Goal: Information Seeking & Learning: Learn about a topic

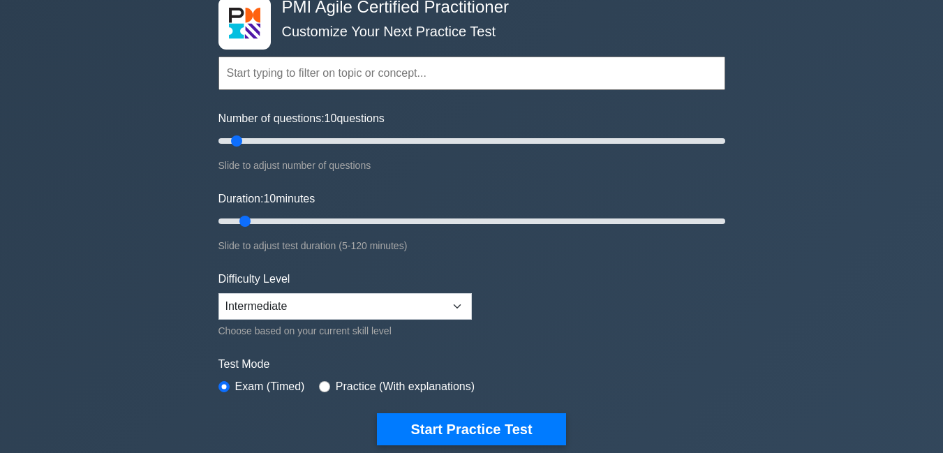
scroll to position [84, 0]
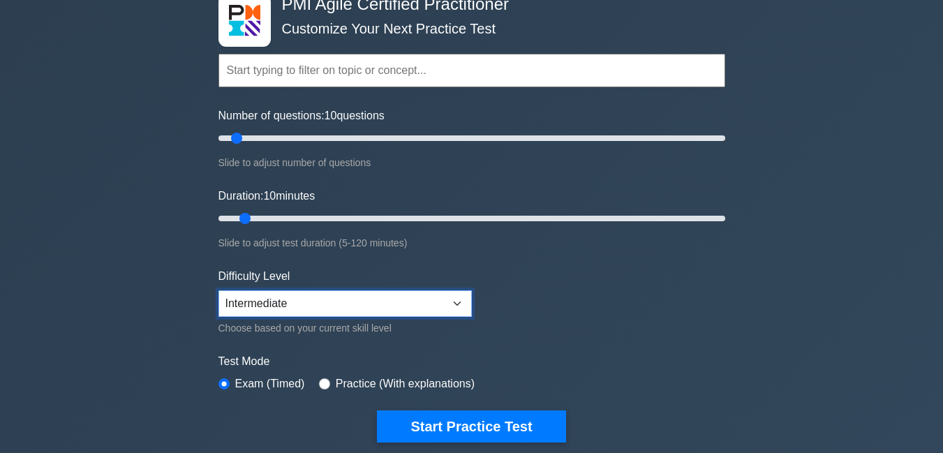
click at [335, 312] on select "Beginner Intermediate Expert" at bounding box center [345, 304] width 253 height 27
select select "expert"
click at [219, 291] on select "Beginner Intermediate Expert" at bounding box center [345, 304] width 253 height 27
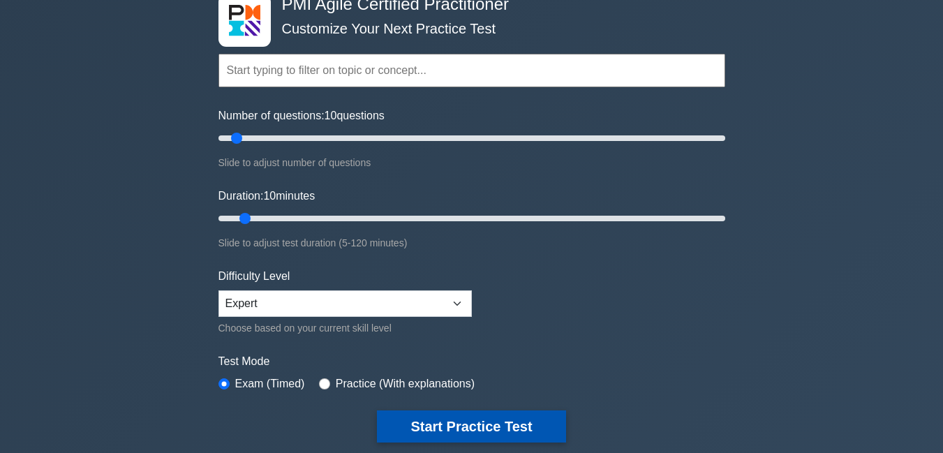
click at [443, 411] on button "Start Practice Test" at bounding box center [471, 427] width 189 height 32
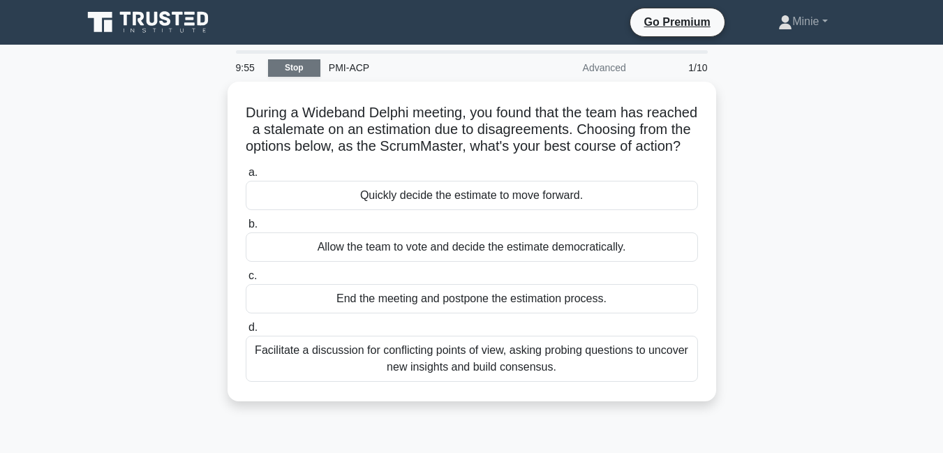
click at [297, 65] on link "Stop" at bounding box center [294, 67] width 52 height 17
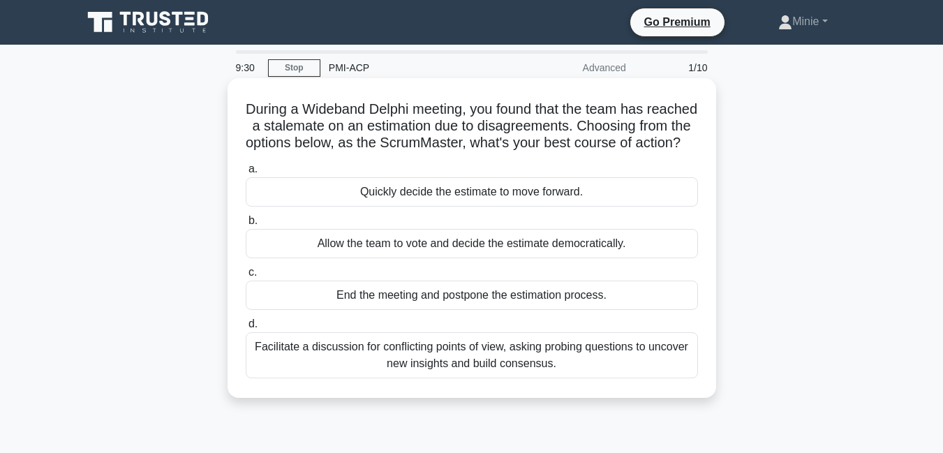
click at [453, 379] on div "Facilitate a discussion for conflicting points of view, asking probing question…" at bounding box center [472, 355] width 453 height 46
click at [246, 329] on input "d. Facilitate a discussion for conflicting points of view, asking probing quest…" at bounding box center [246, 324] width 0 height 9
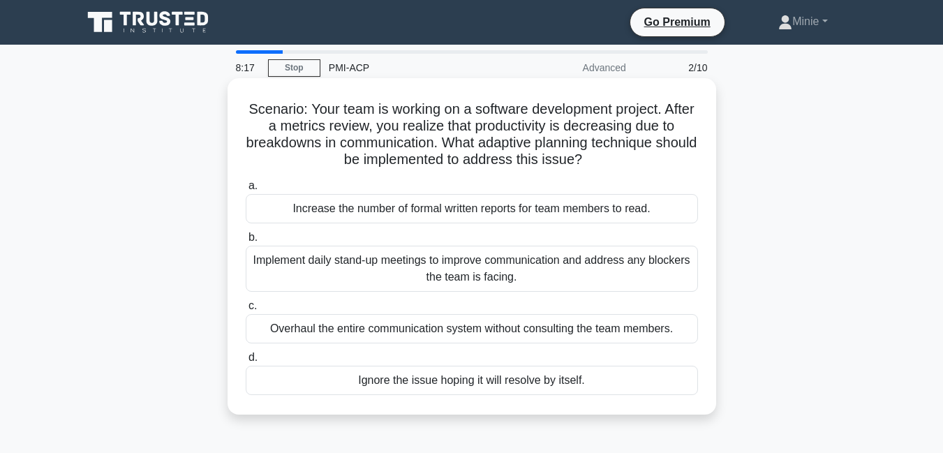
click at [508, 260] on div "Implement daily stand-up meetings to improve communication and address any bloc…" at bounding box center [472, 269] width 453 height 46
click at [246, 242] on input "b. Implement daily stand-up meetings to improve communication and address any b…" at bounding box center [246, 237] width 0 height 9
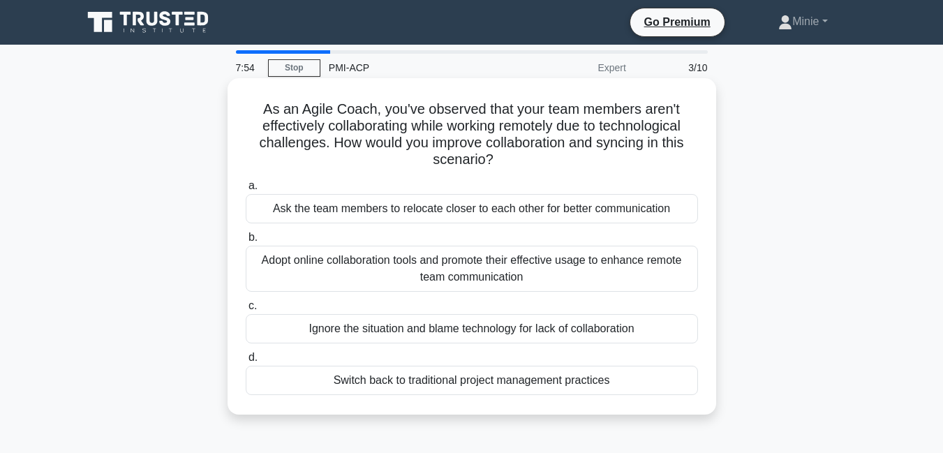
click at [497, 271] on div "Adopt online collaboration tools and promote their effective usage to enhance r…" at bounding box center [472, 269] width 453 height 46
click at [246, 242] on input "b. Adopt online collaboration tools and promote their effective usage to enhanc…" at bounding box center [246, 237] width 0 height 9
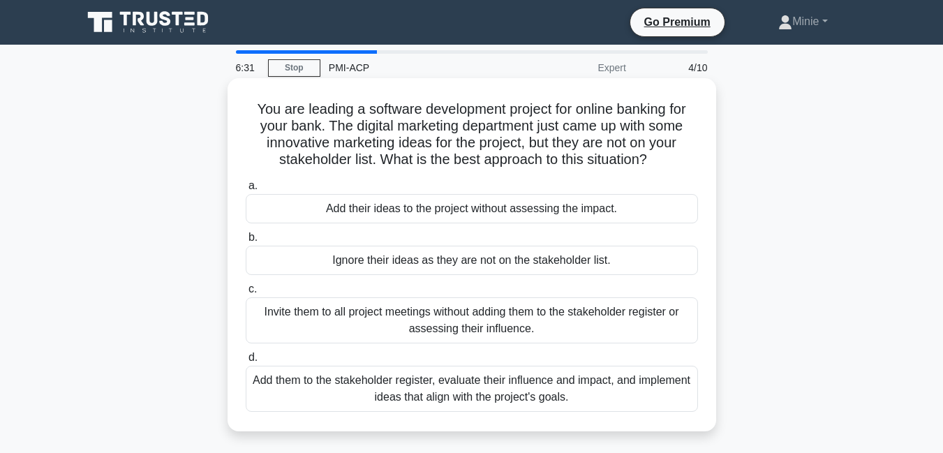
drag, startPoint x: 497, startPoint y: 271, endPoint x: 439, endPoint y: 263, distance: 57.9
click at [439, 263] on div "Ignore their ideas as they are not on the stakeholder list." at bounding box center [472, 260] width 453 height 29
click at [427, 402] on div "Add them to the stakeholder register, evaluate their influence and impact, and …" at bounding box center [472, 389] width 453 height 46
click at [246, 362] on input "d. Add them to the stakeholder register, evaluate their influence and impact, a…" at bounding box center [246, 357] width 0 height 9
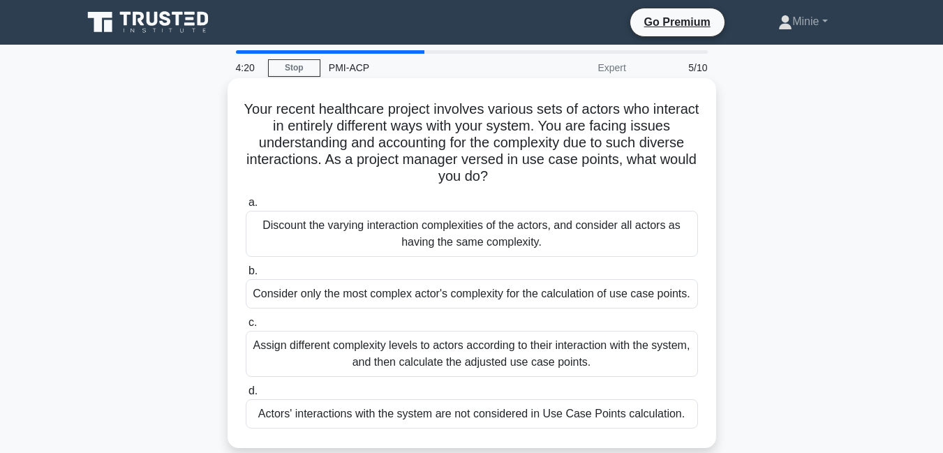
click at [388, 369] on div "Assign different complexity levels to actors according to their interaction wit…" at bounding box center [472, 354] width 453 height 46
click at [246, 328] on input "c. Assign different complexity levels to actors according to their interaction …" at bounding box center [246, 322] width 0 height 9
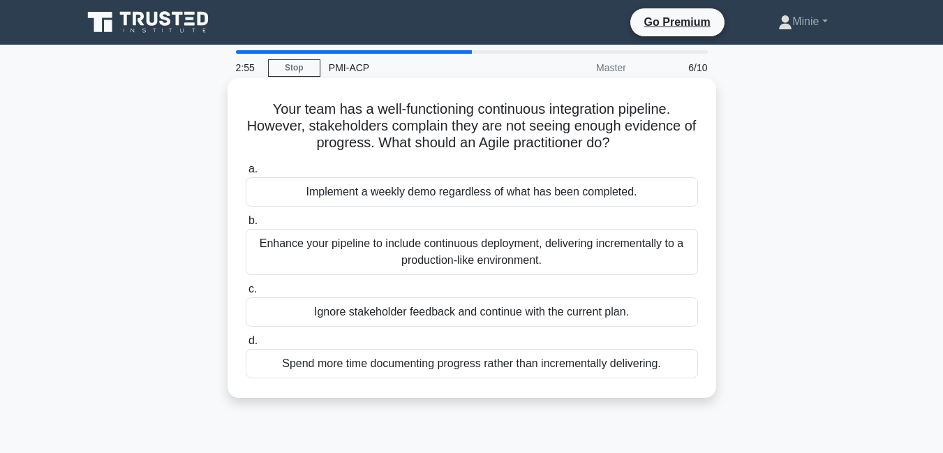
click at [356, 259] on div "Enhance your pipeline to include continuous deployment, delivering incrementall…" at bounding box center [472, 252] width 453 height 46
click at [246, 226] on input "b. Enhance your pipeline to include continuous deployment, delivering increment…" at bounding box center [246, 220] width 0 height 9
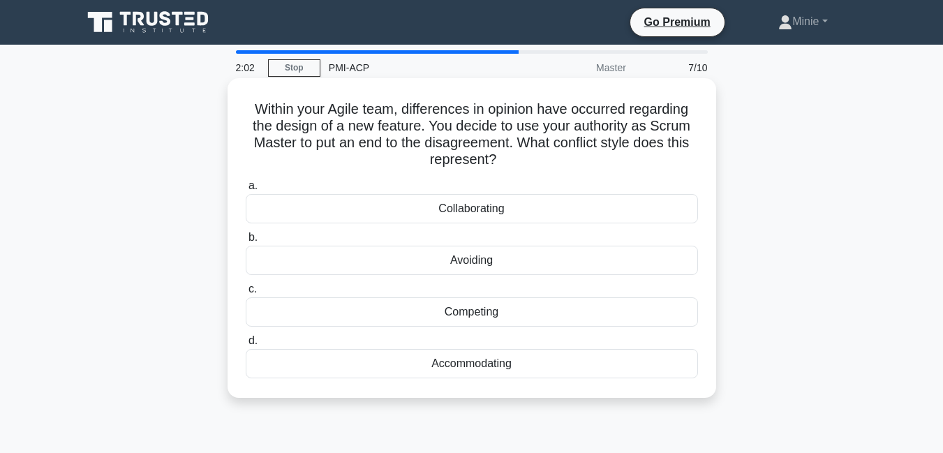
click at [406, 360] on div "Accommodating" at bounding box center [472, 363] width 453 height 29
click at [246, 346] on input "d. Accommodating" at bounding box center [246, 341] width 0 height 9
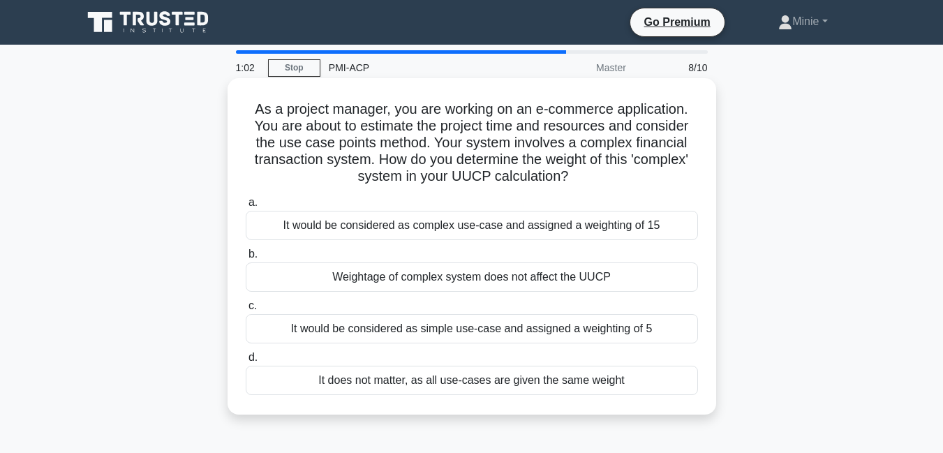
click at [410, 377] on div "It does not matter, as all use-cases are given the same weight" at bounding box center [472, 380] width 453 height 29
click at [246, 362] on input "d. It does not matter, as all use-cases are given the same weight" at bounding box center [246, 357] width 0 height 9
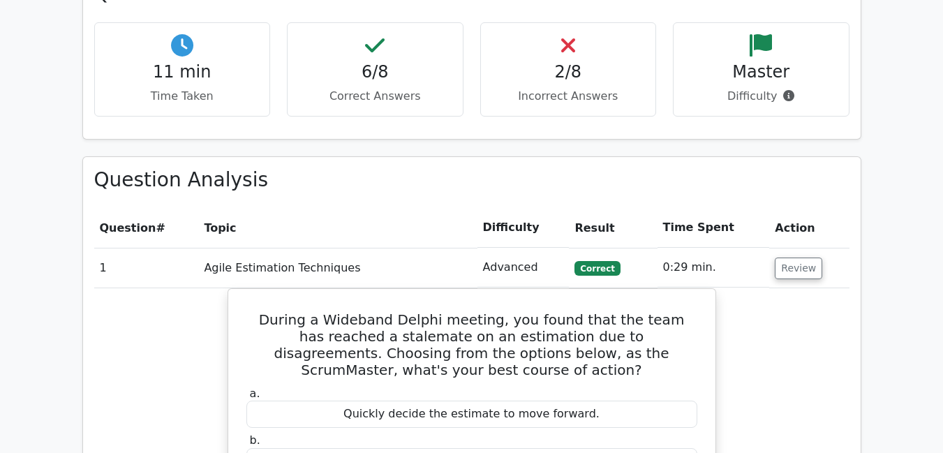
scroll to position [782, 0]
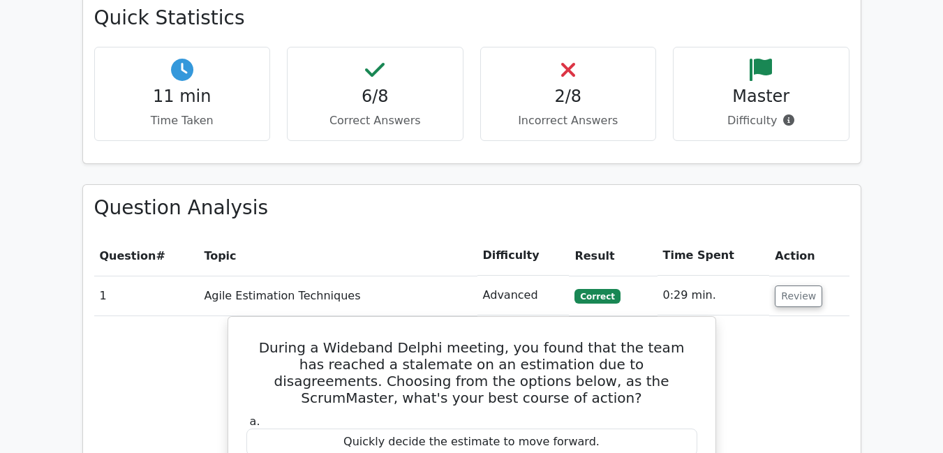
click at [552, 87] on h4 "2/8" at bounding box center [568, 97] width 153 height 20
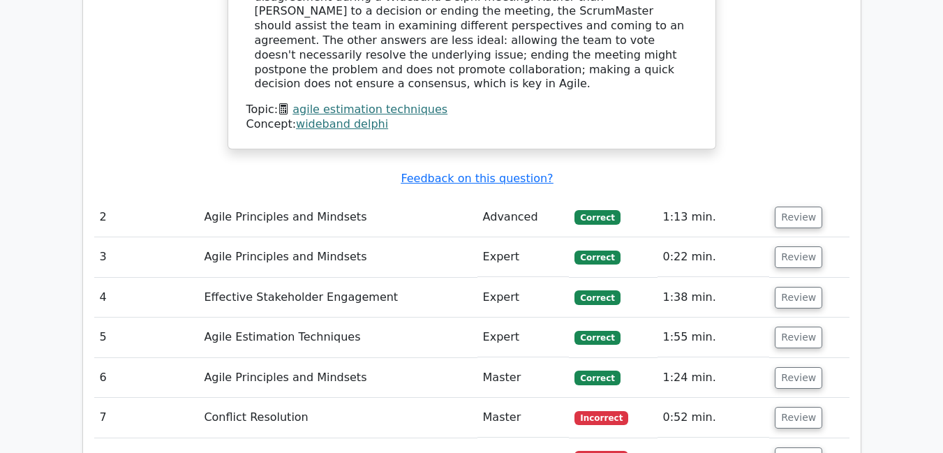
scroll to position [1536, 0]
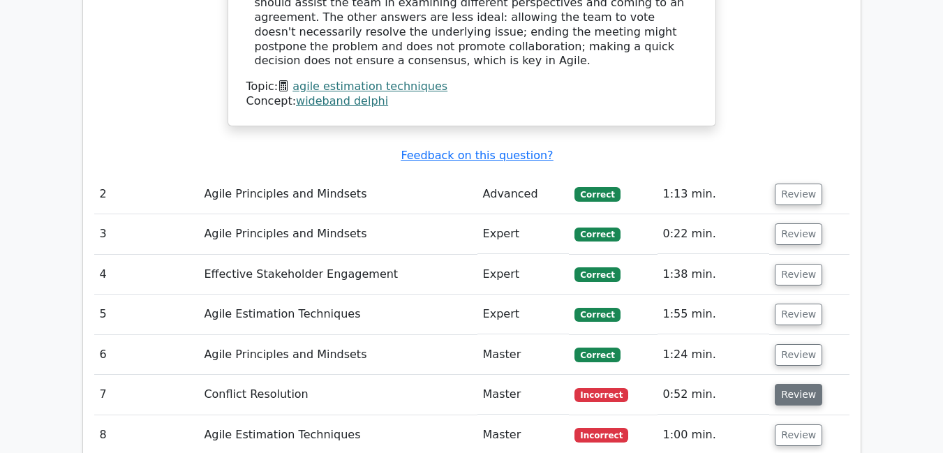
click at [800, 384] on button "Review" at bounding box center [798, 395] width 47 height 22
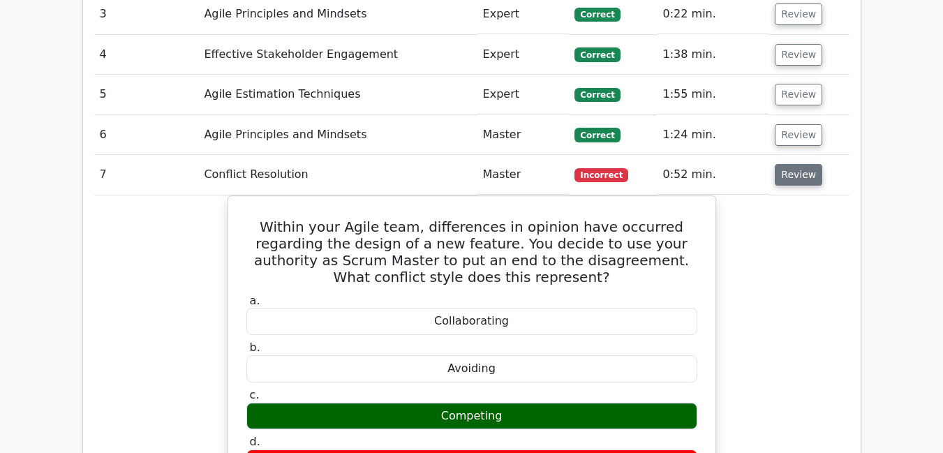
scroll to position [1760, 0]
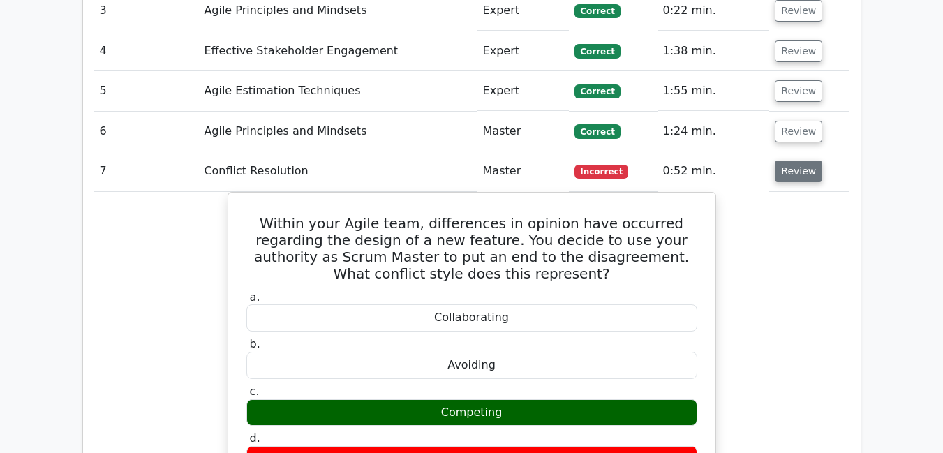
click at [802, 161] on button "Review" at bounding box center [798, 172] width 47 height 22
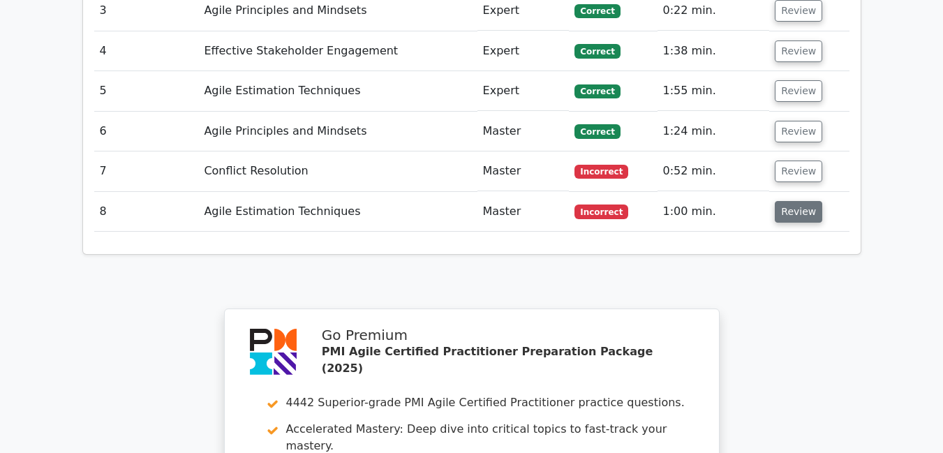
click at [798, 201] on button "Review" at bounding box center [798, 212] width 47 height 22
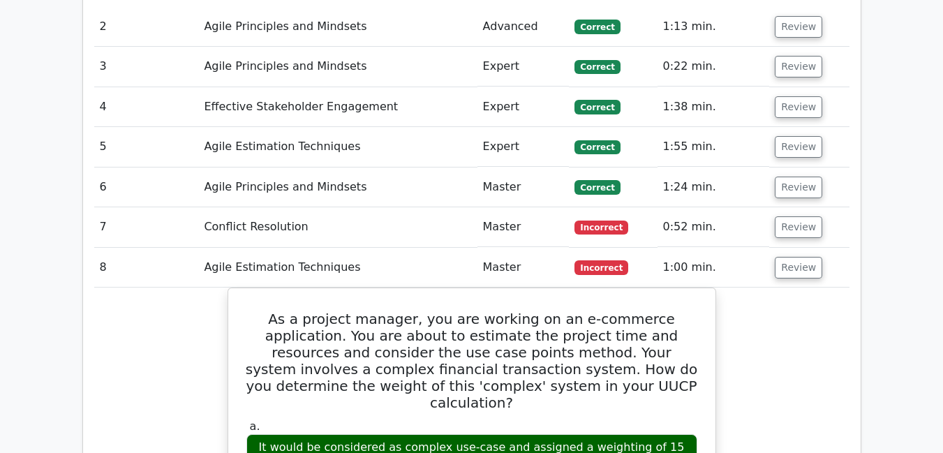
scroll to position [1676, 0]
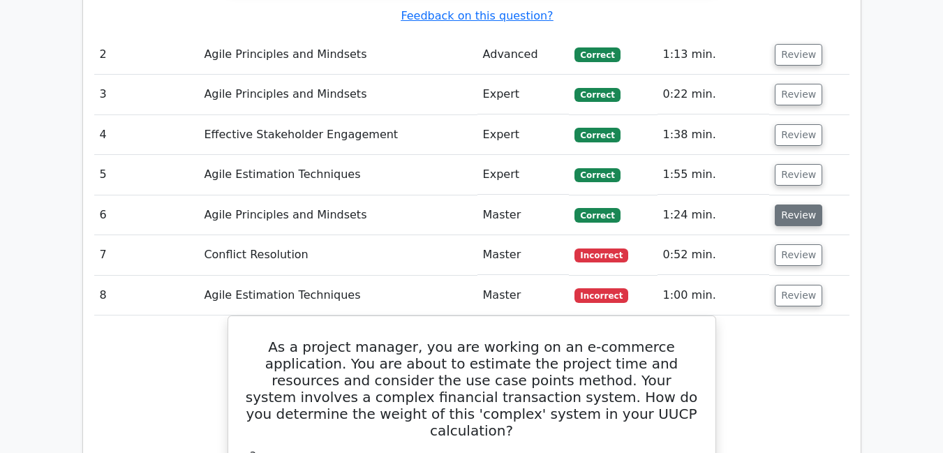
click at [809, 205] on button "Review" at bounding box center [798, 216] width 47 height 22
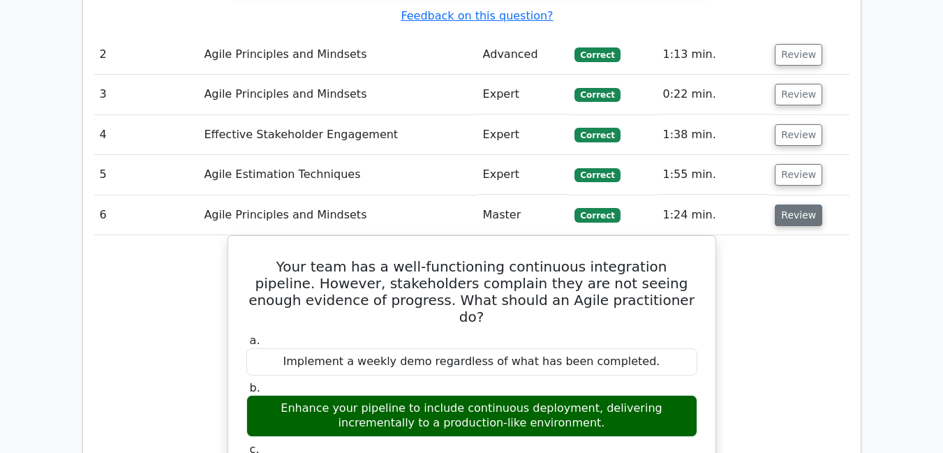
click at [809, 205] on button "Review" at bounding box center [798, 216] width 47 height 22
